Goal: Find specific page/section: Find specific page/section

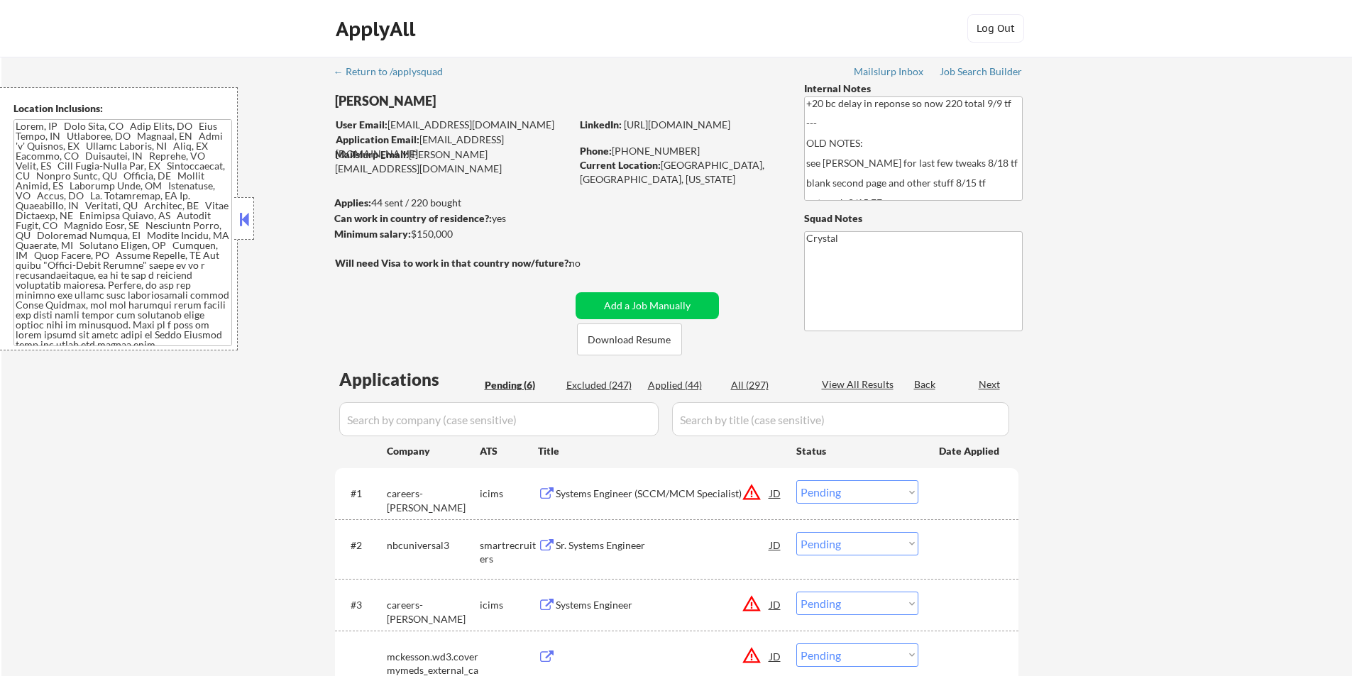
select select ""pending""
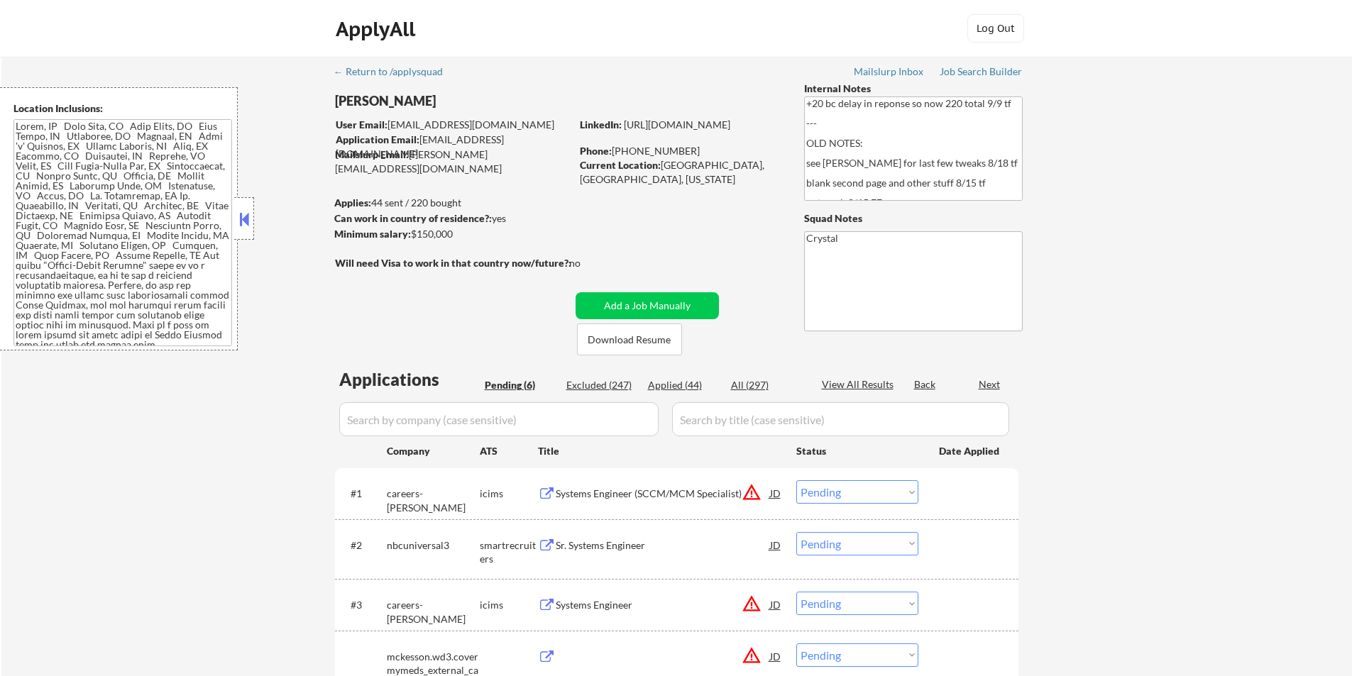
select select ""pending""
click at [357, 102] on div "[PERSON_NAME]" at bounding box center [481, 101] width 292 height 18
click at [361, 101] on div "[PERSON_NAME]" at bounding box center [481, 101] width 292 height 18
click at [384, 69] on div "← Return to /applysquad" at bounding box center [395, 72] width 123 height 10
